Goal: Contribute content: Add original content to the website for others to see

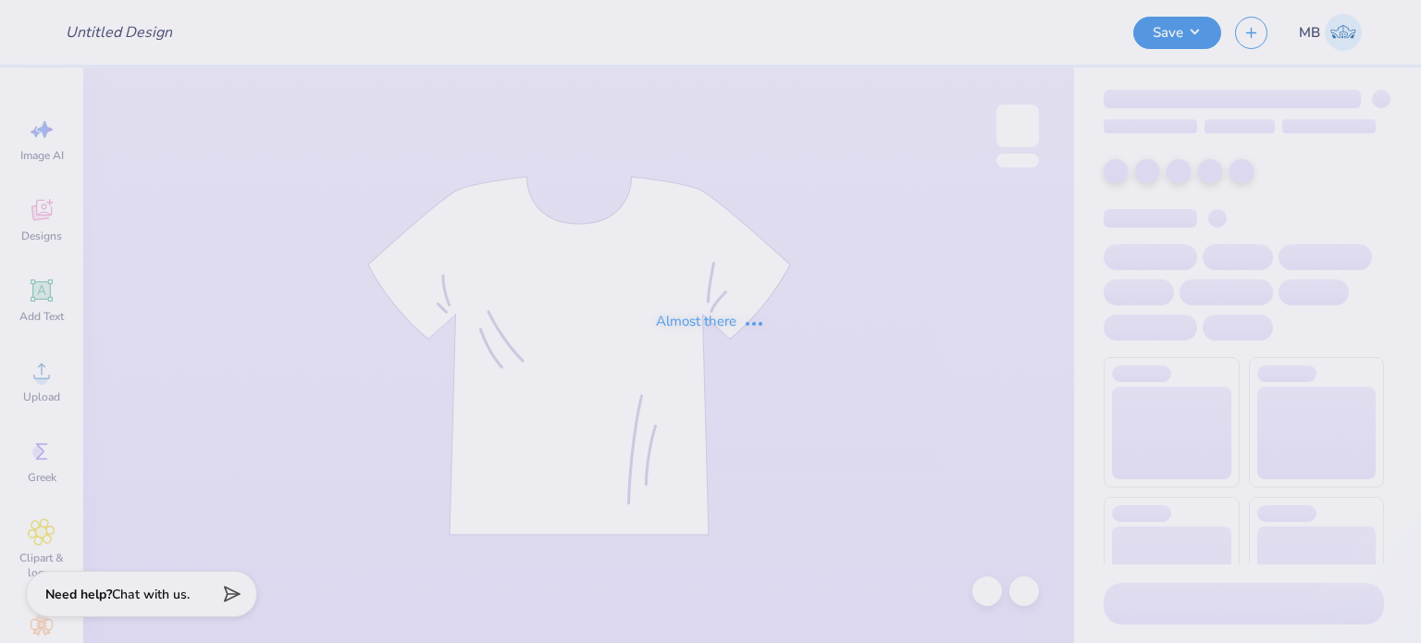
type input "hoco EXEC fav"
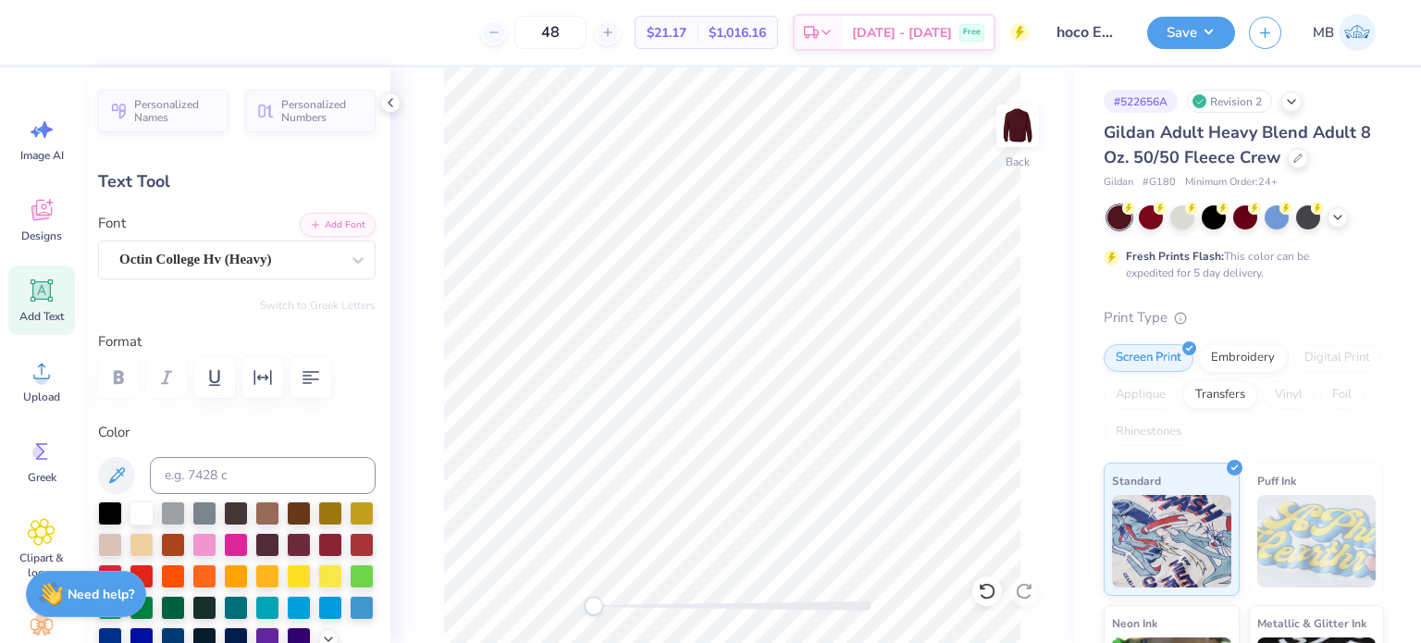
type textarea "ALPHA GAM X SIGEP"
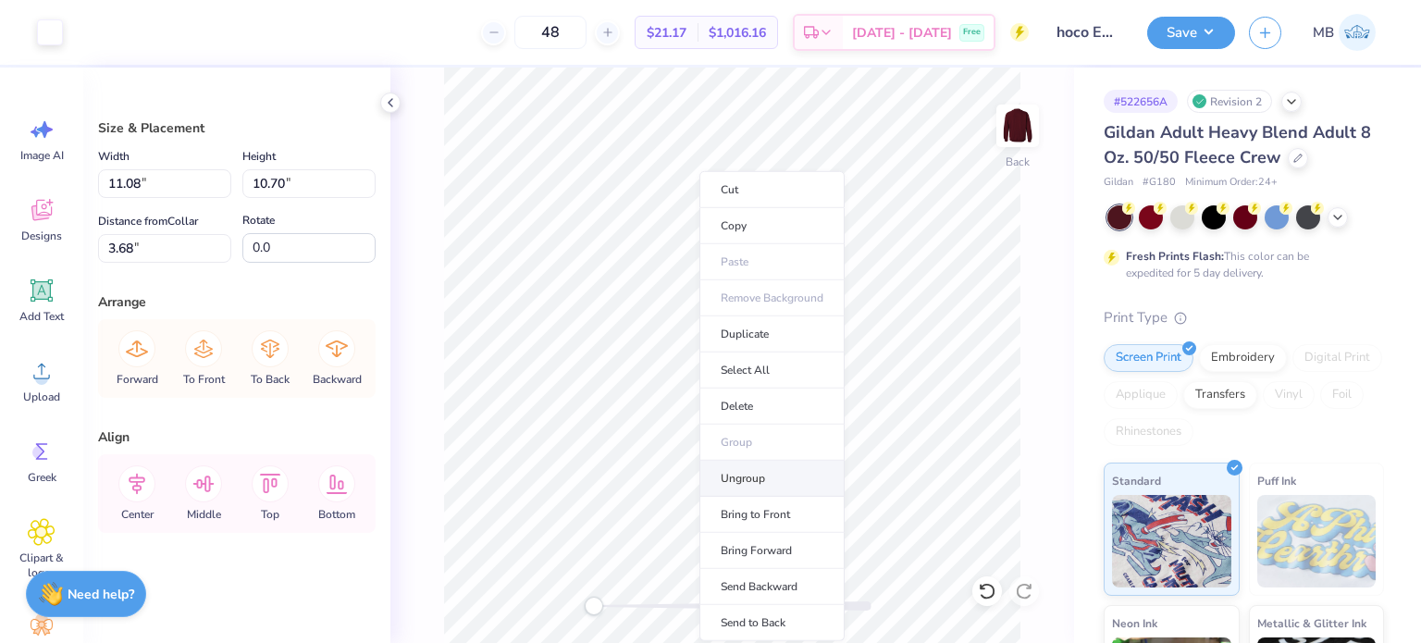
click at [747, 477] on li "Ungroup" at bounding box center [772, 479] width 145 height 36
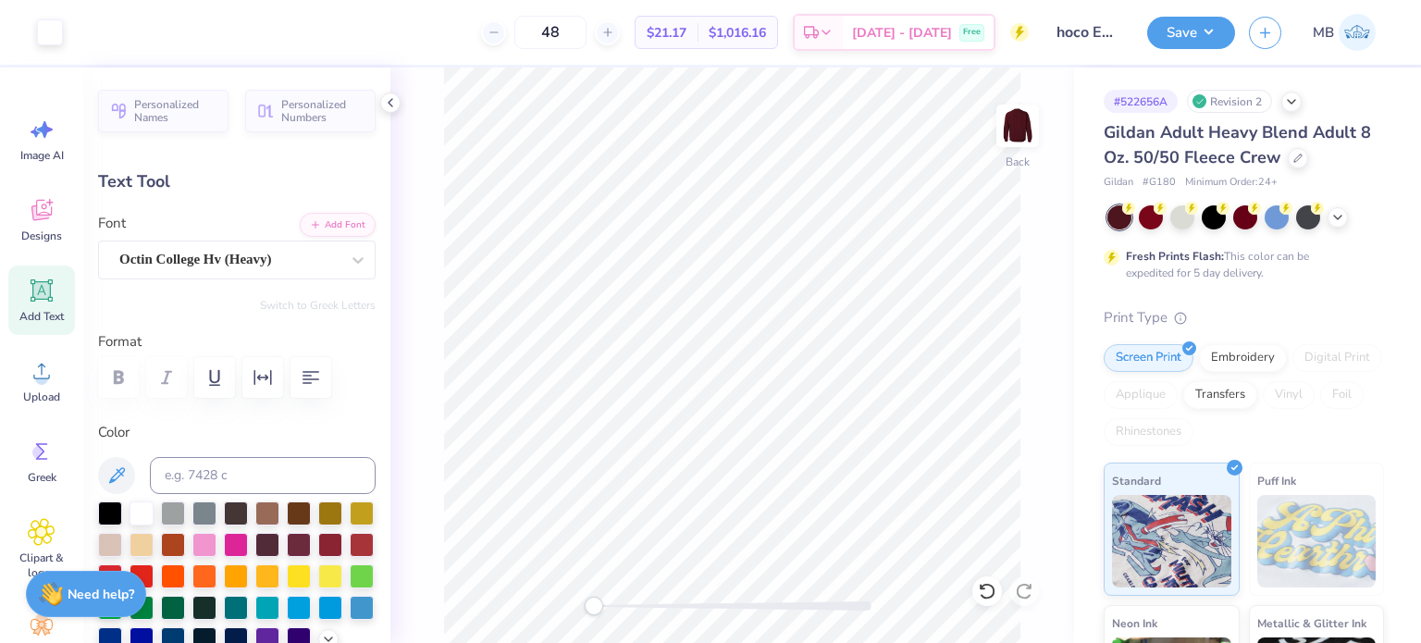
scroll to position [15, 2]
type textarea "AT [GEOGRAPHIC_DATA]"
type input "6.17"
type input "0.69"
type input "6.02"
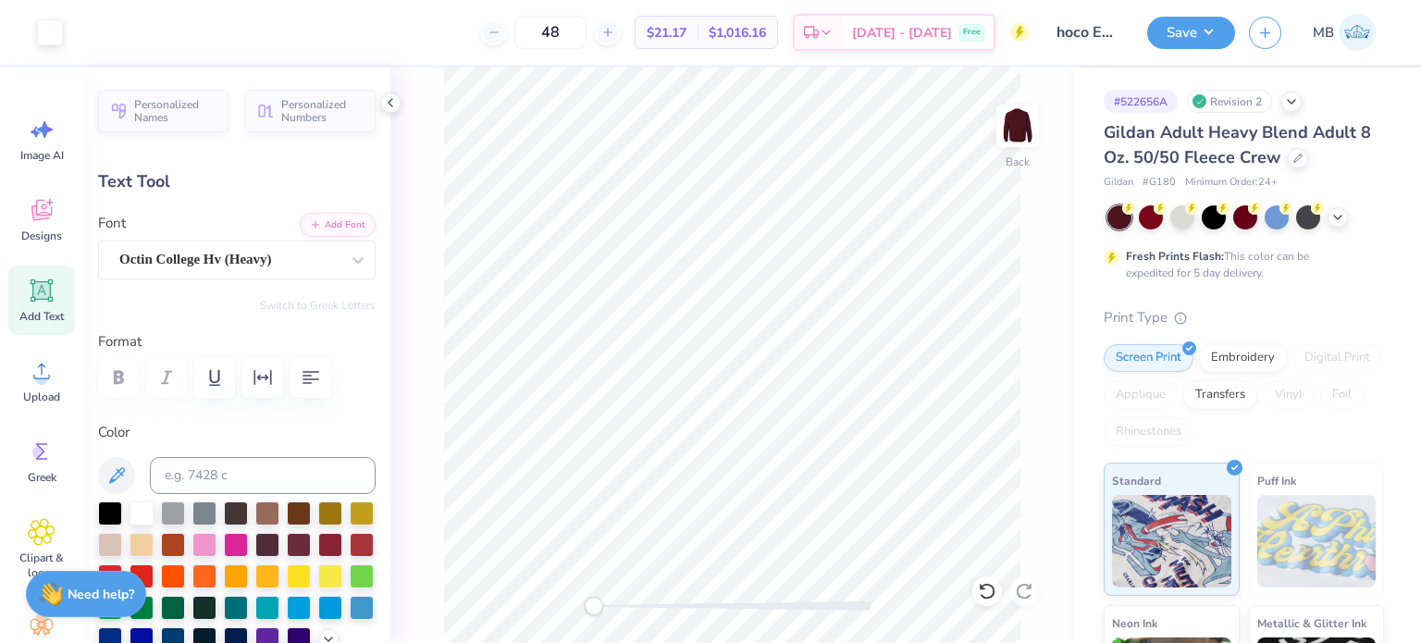
type input "0.68"
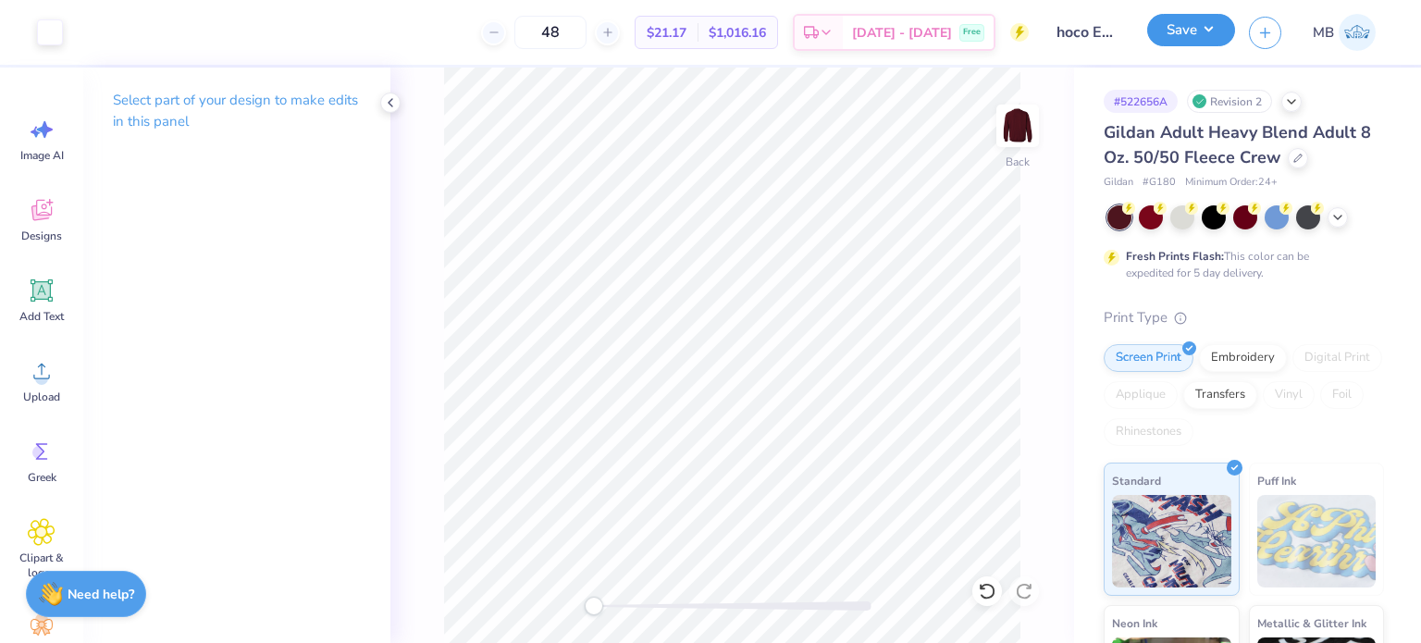
click at [1190, 31] on button "Save" at bounding box center [1191, 30] width 88 height 32
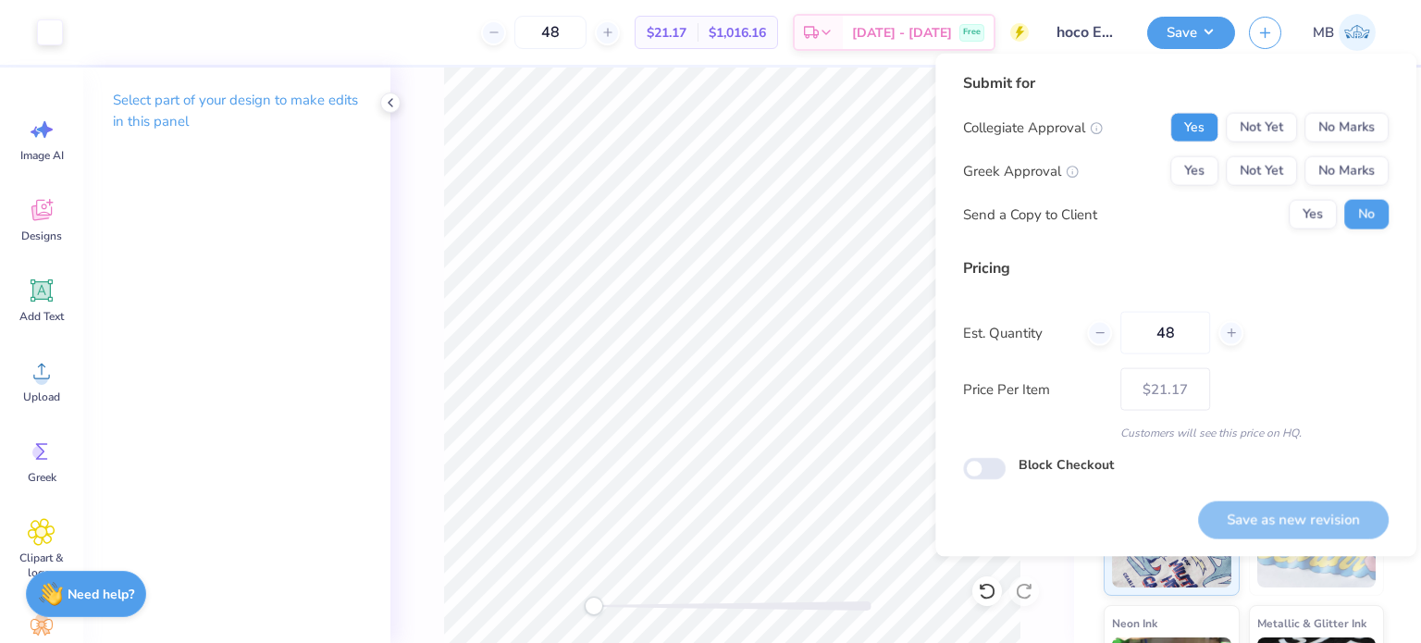
click at [1202, 136] on button "Yes" at bounding box center [1195, 128] width 48 height 30
click at [1203, 189] on div "Collegiate Approval Yes Not Yet No Marks Greek Approval Yes Not Yet No Marks Se…" at bounding box center [1176, 171] width 426 height 117
click at [1206, 174] on button "Yes" at bounding box center [1195, 171] width 48 height 30
click at [1282, 527] on button "Save as new revision" at bounding box center [1293, 520] width 191 height 38
type input "$21.17"
